Goal: Check status: Check status

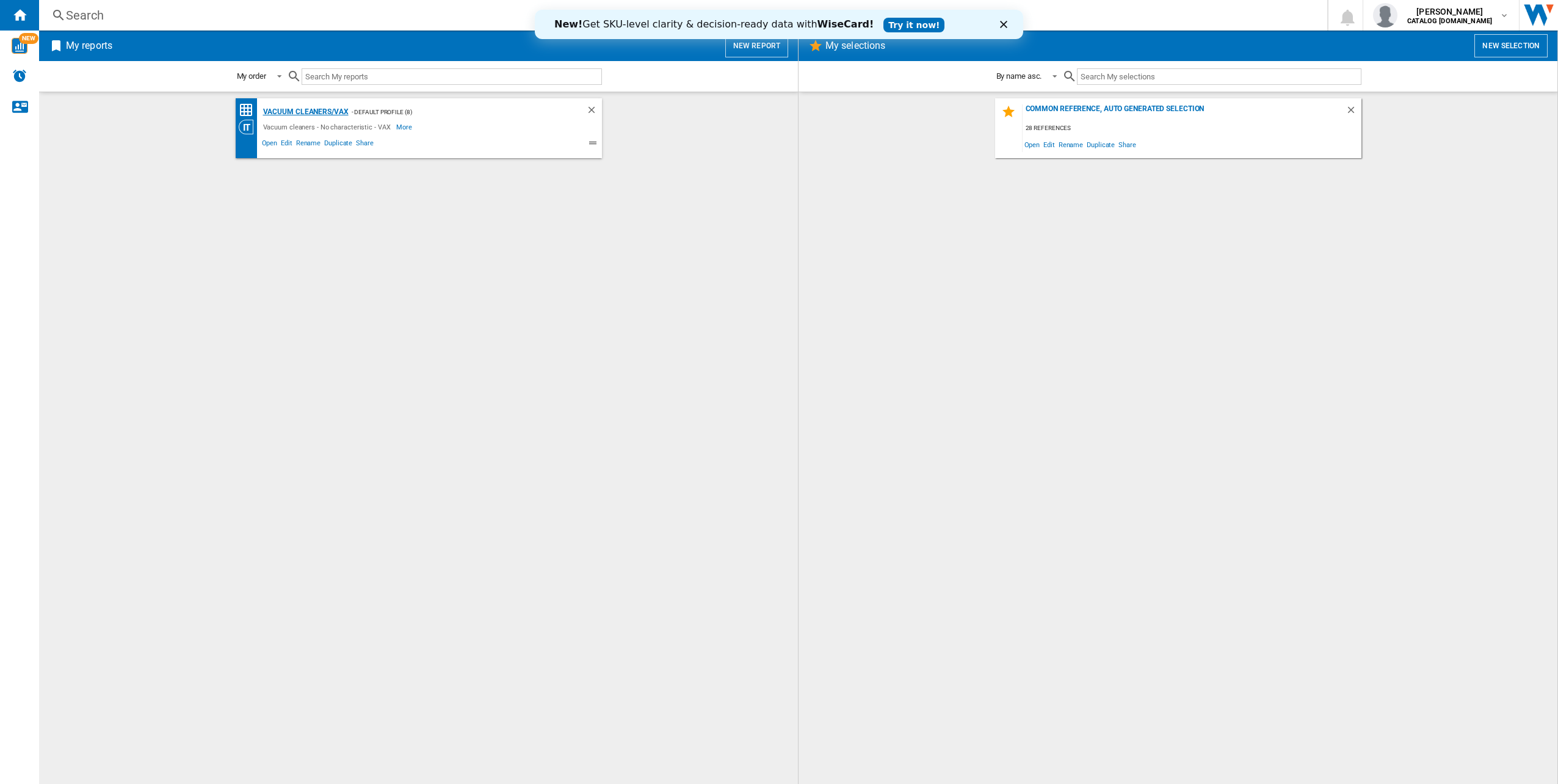
click at [317, 113] on div "Vacuum cleaners/VAX" at bounding box center [304, 112] width 89 height 15
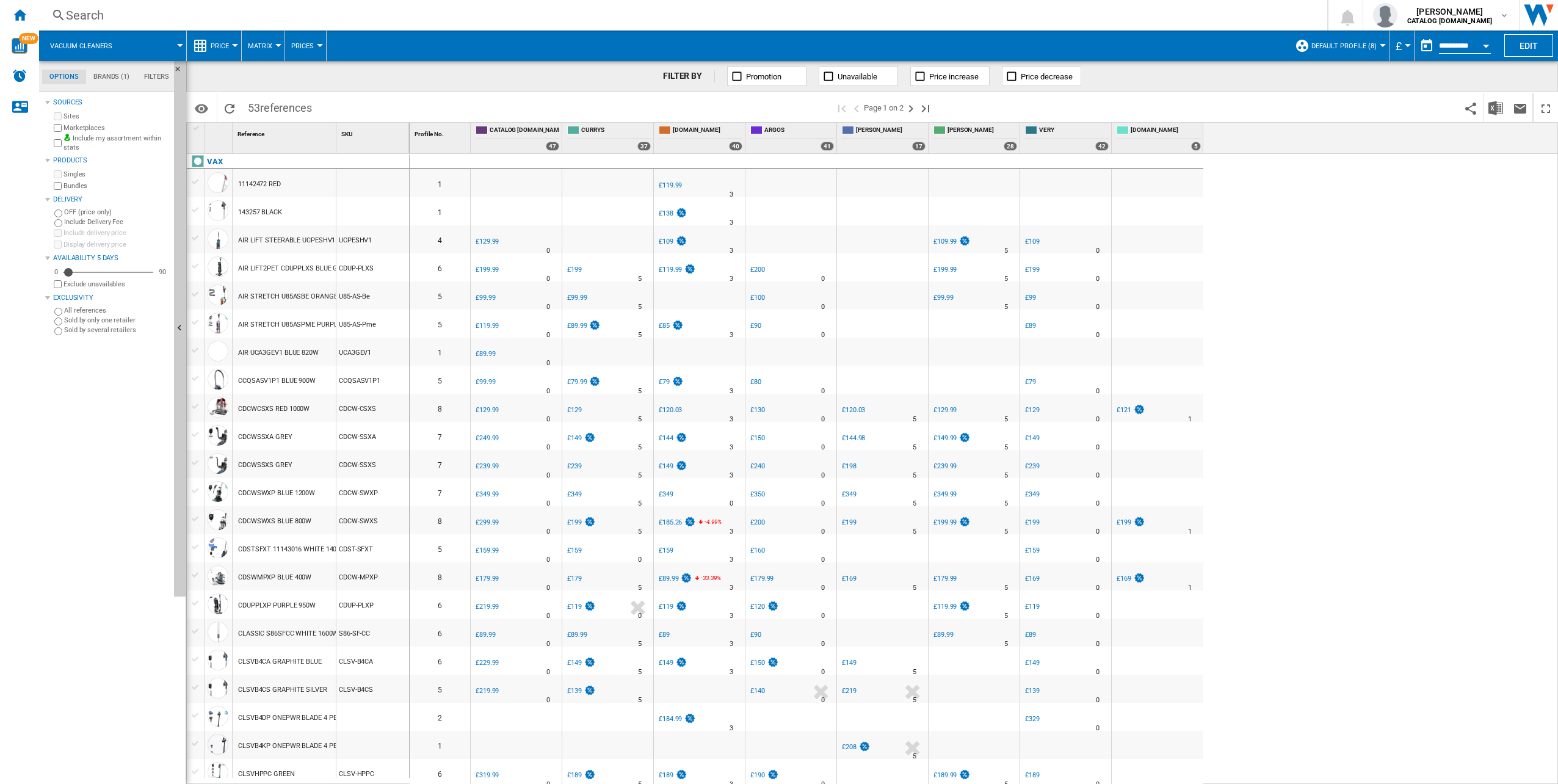
click at [89, 18] on div "Search" at bounding box center [680, 15] width 1229 height 17
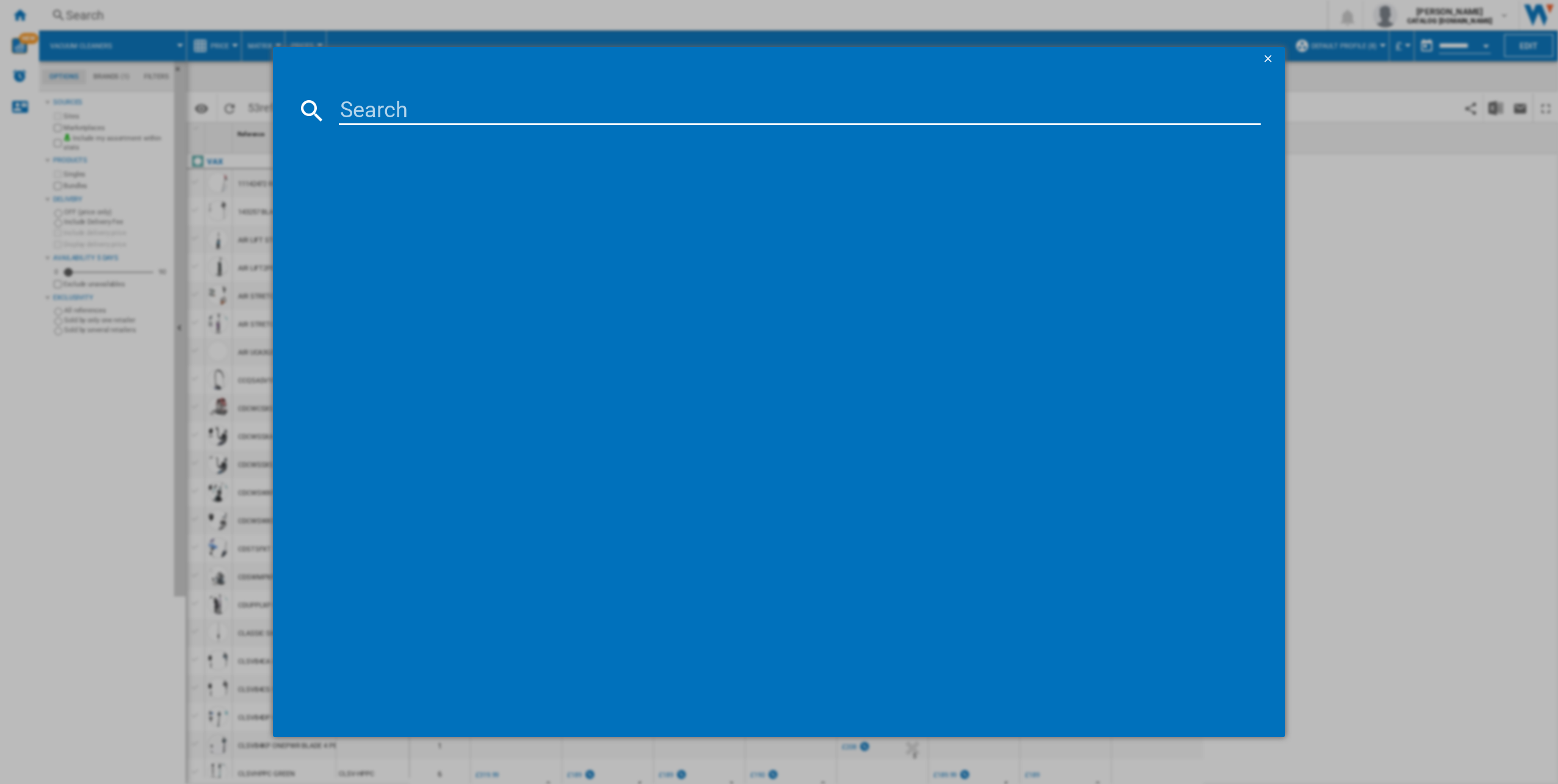
click at [445, 100] on input at bounding box center [800, 111] width 923 height 30
type input "CDCW-SSXA"
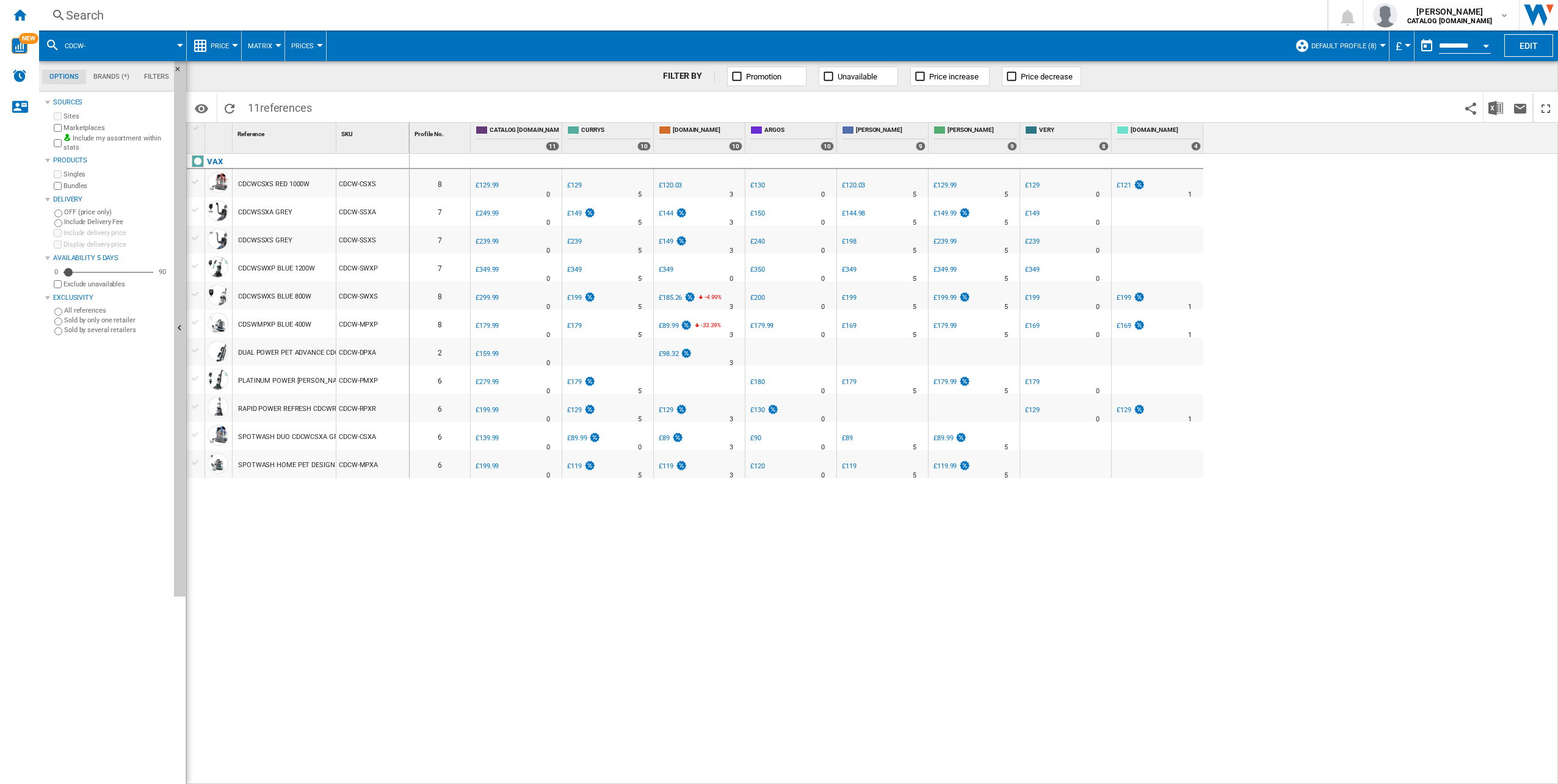
click at [286, 209] on div "CDCWSSXA GREY" at bounding box center [265, 212] width 55 height 28
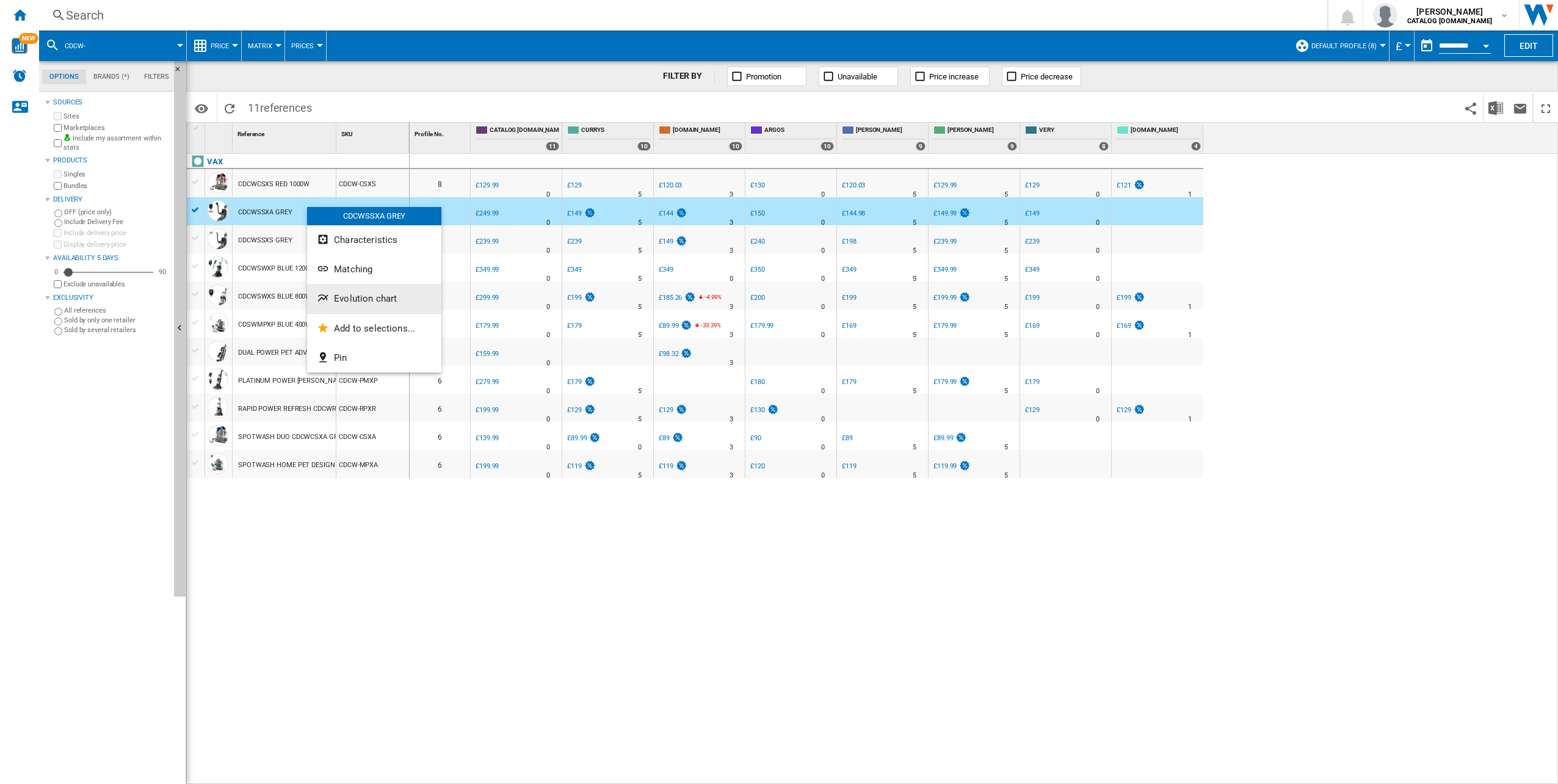
click at [368, 302] on span "Evolution chart" at bounding box center [366, 298] width 63 height 11
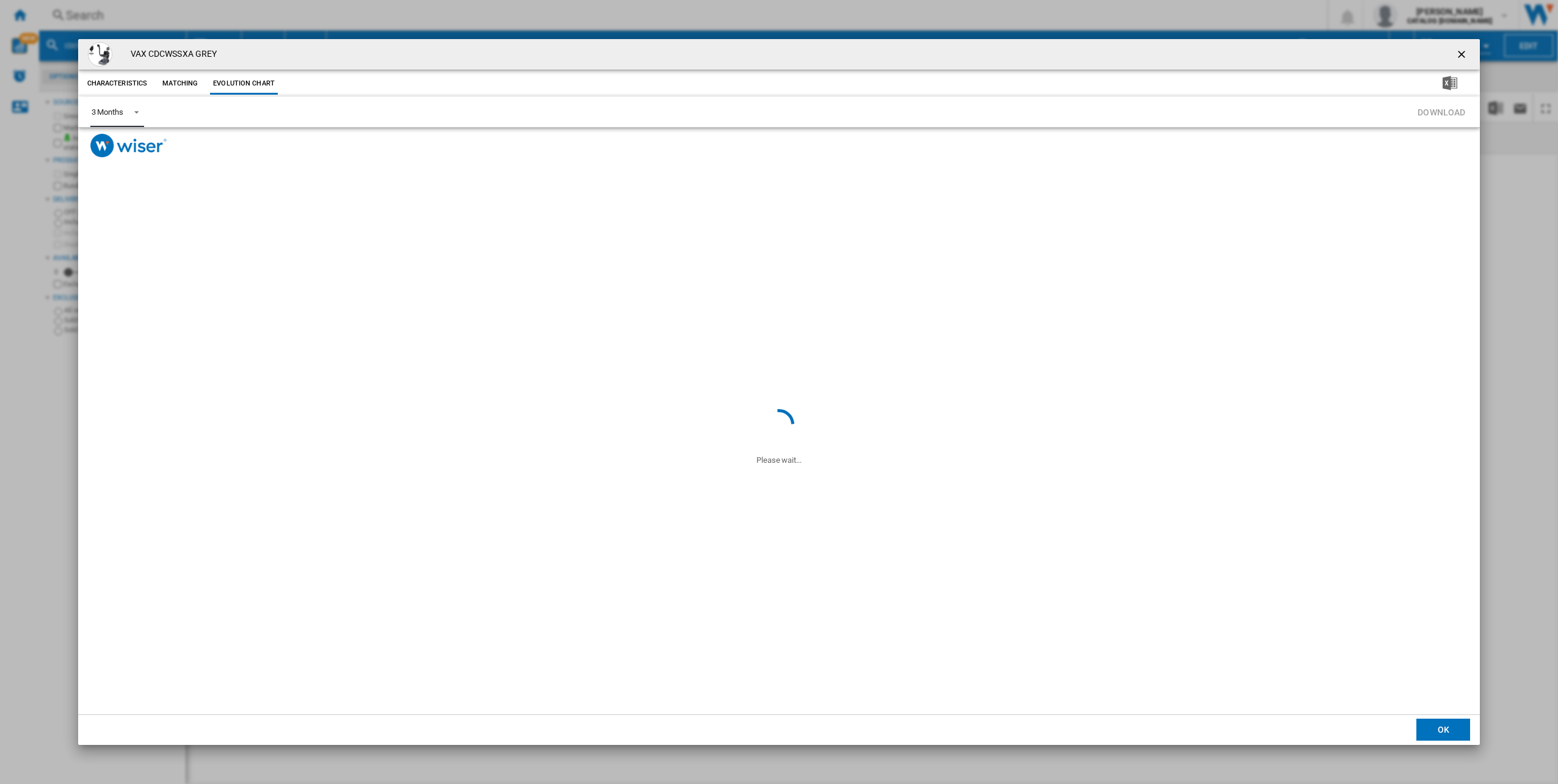
click at [134, 110] on span "Product popup" at bounding box center [133, 111] width 14 height 11
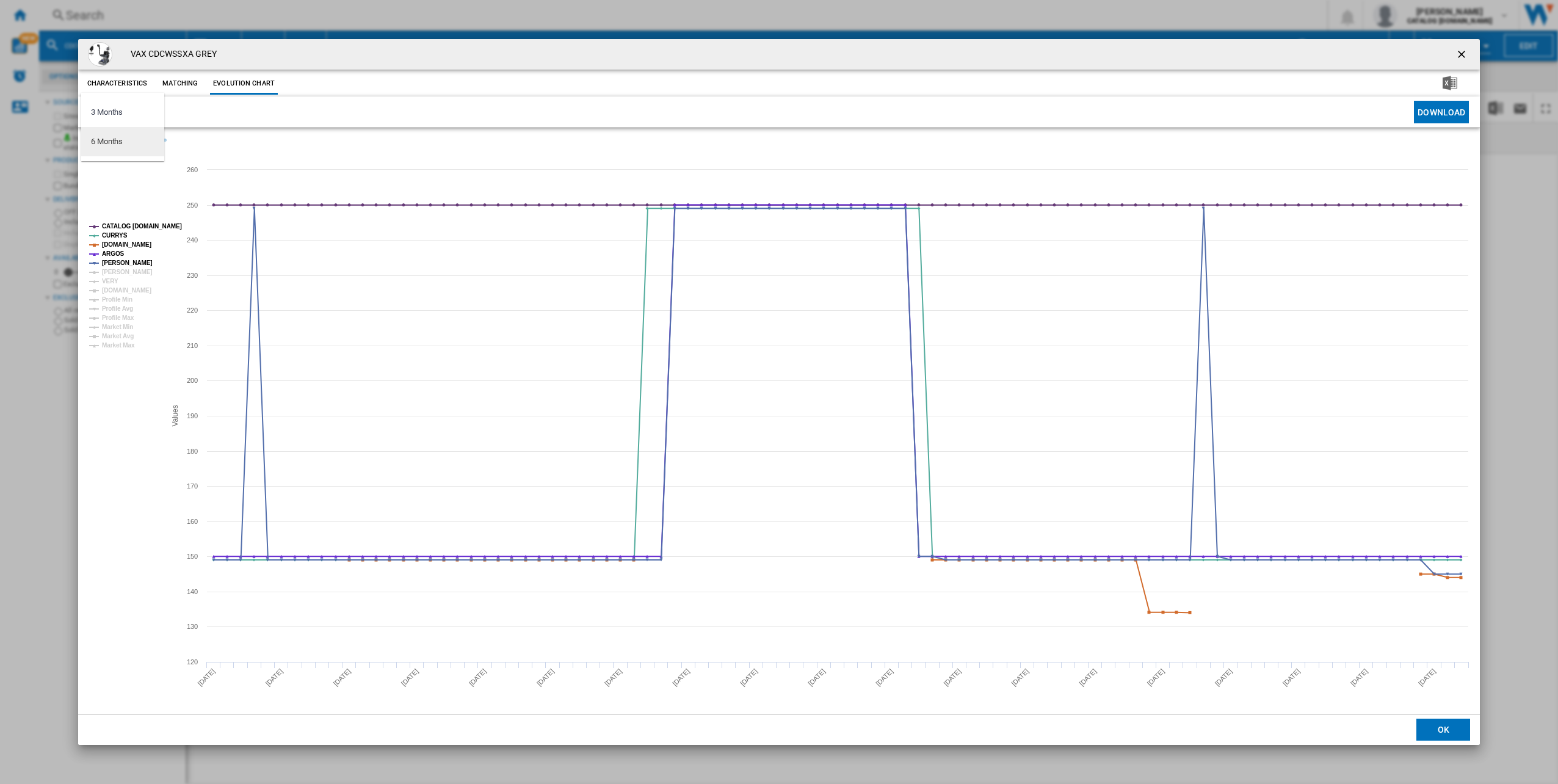
click at [121, 145] on div "6 Months" at bounding box center [107, 141] width 32 height 11
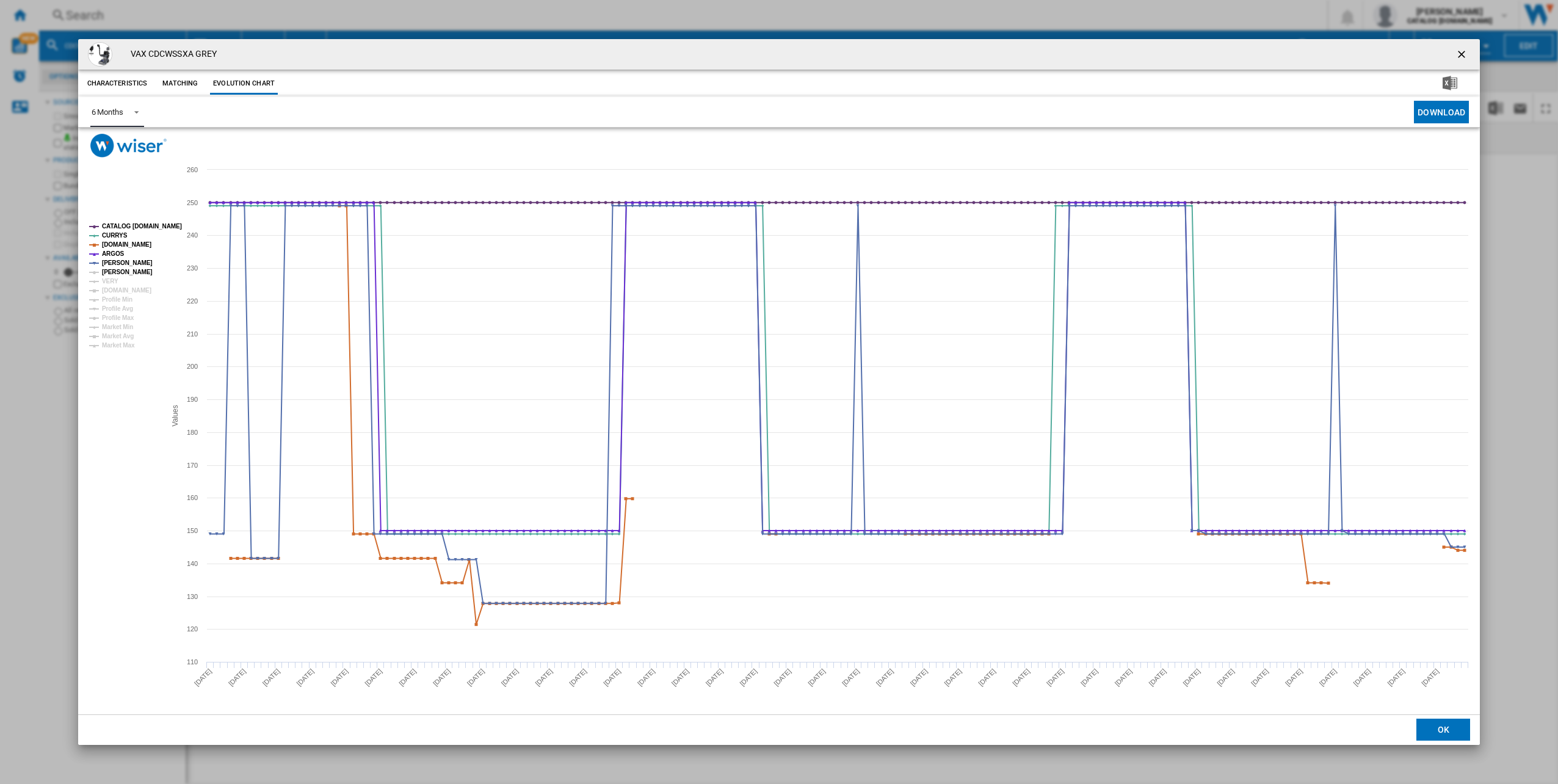
click at [116, 274] on tspan "[PERSON_NAME]" at bounding box center [127, 272] width 51 height 7
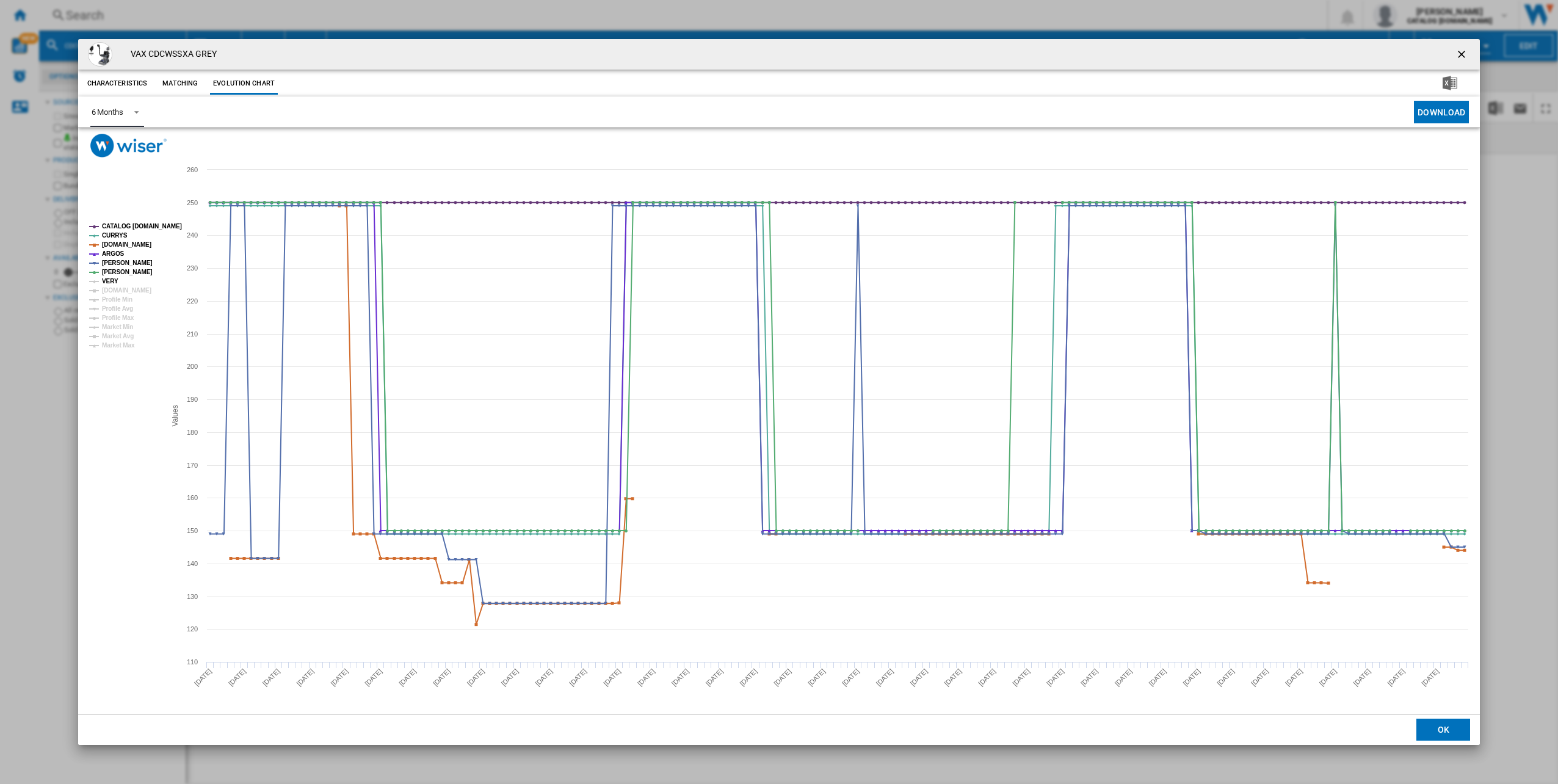
click at [113, 281] on tspan "VERY" at bounding box center [110, 281] width 16 height 7
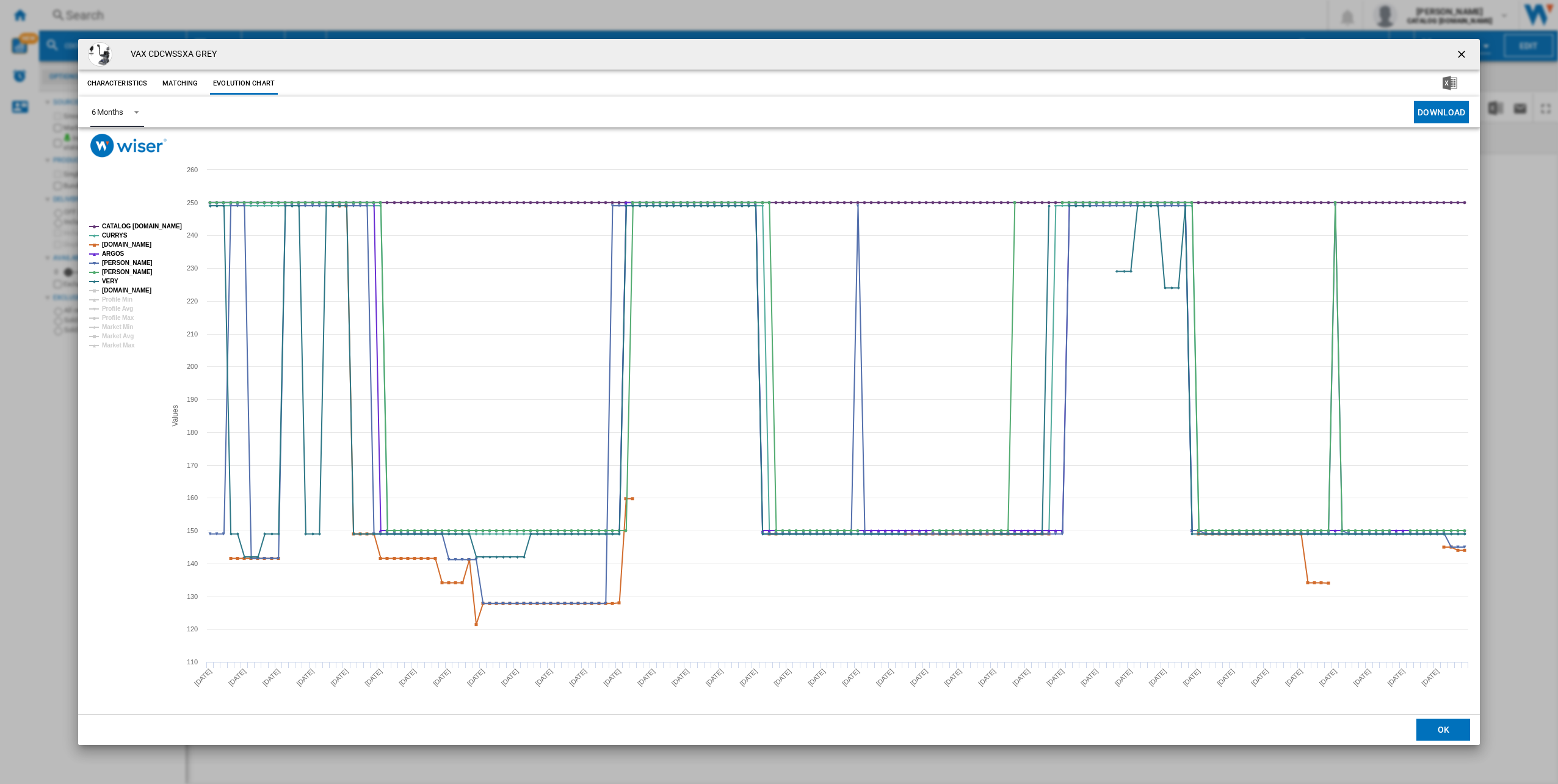
click at [111, 290] on tspan "[DOMAIN_NAME]" at bounding box center [126, 290] width 50 height 7
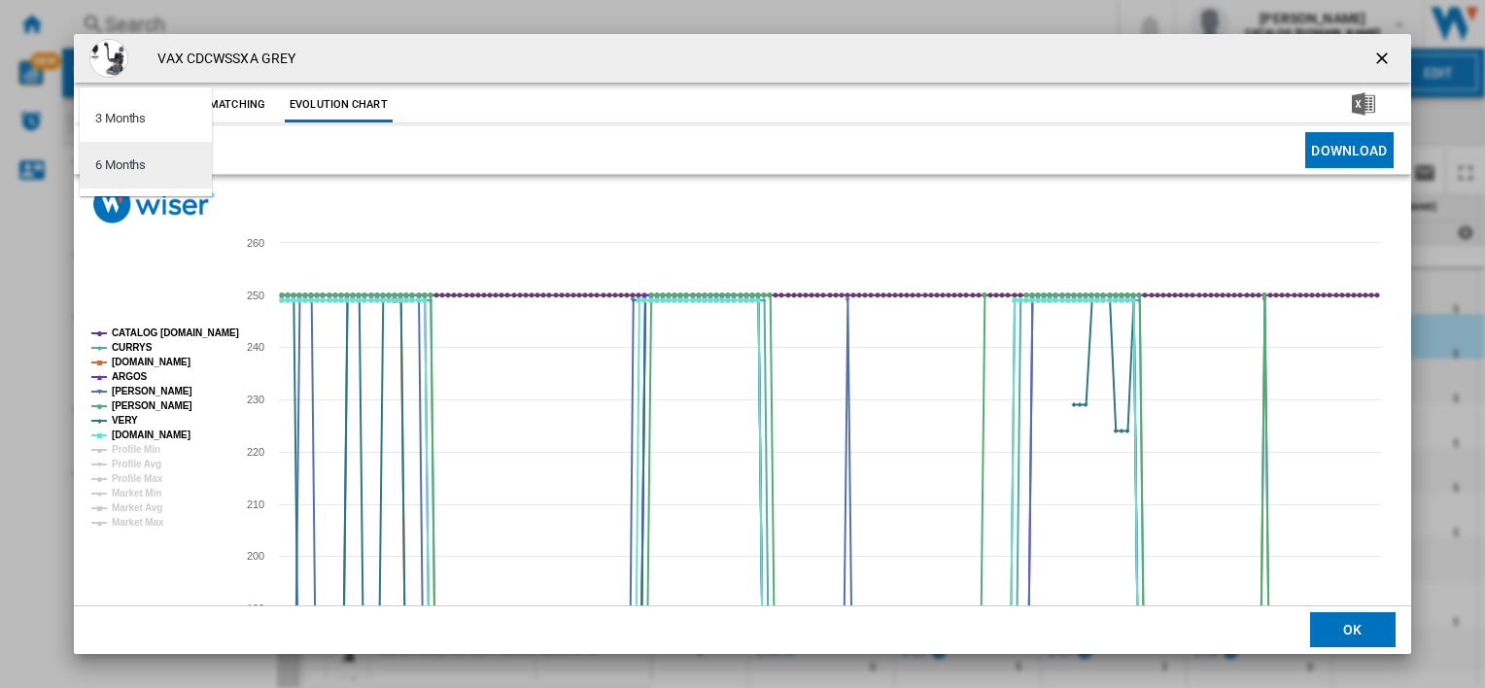
type md-option "6"
click at [129, 164] on div "6 Months" at bounding box center [120, 164] width 51 height 17
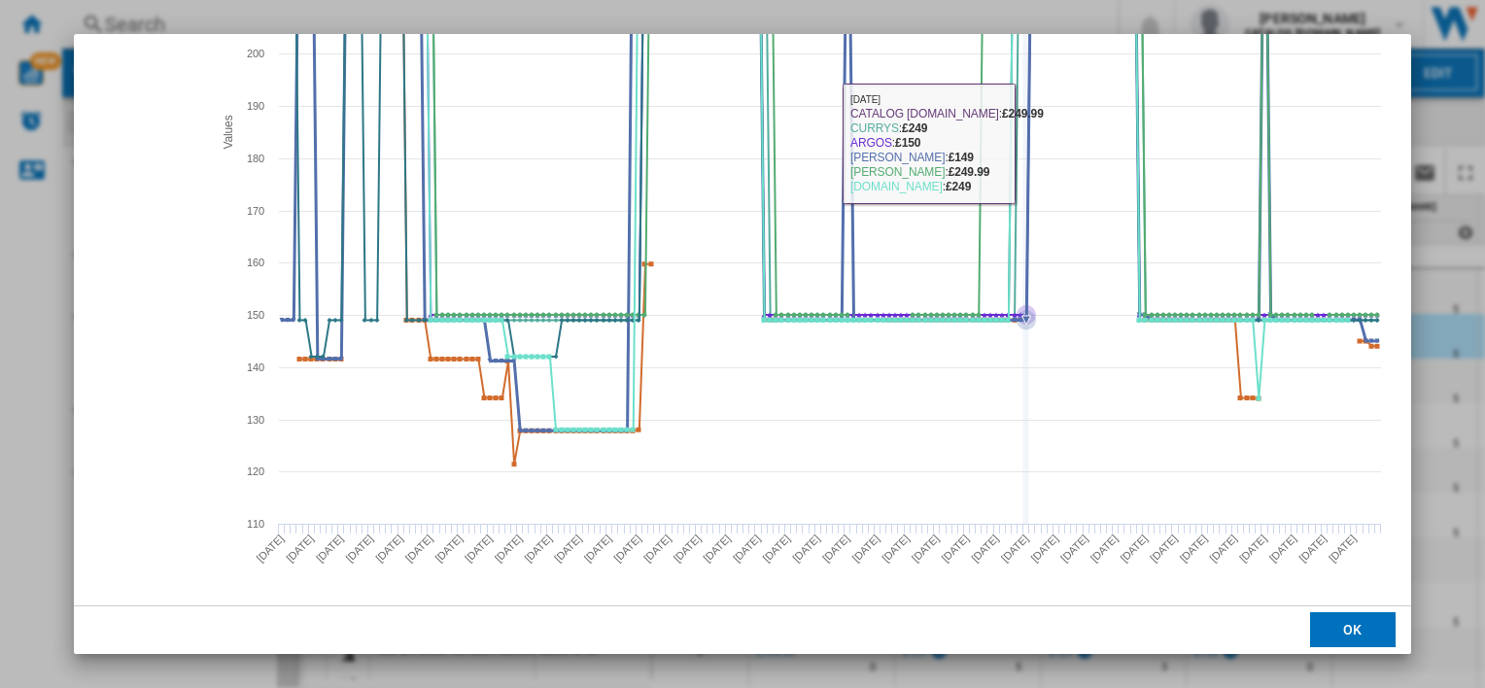
scroll to position [405, 0]
